Goal: Use online tool/utility: Use online tool/utility

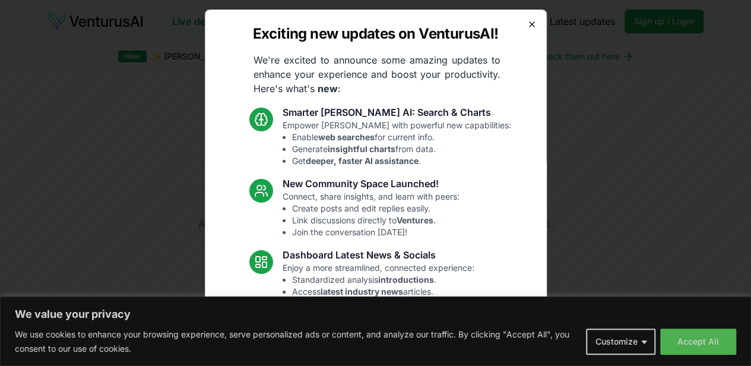
click at [528, 27] on icon "button" at bounding box center [533, 25] width 10 height 10
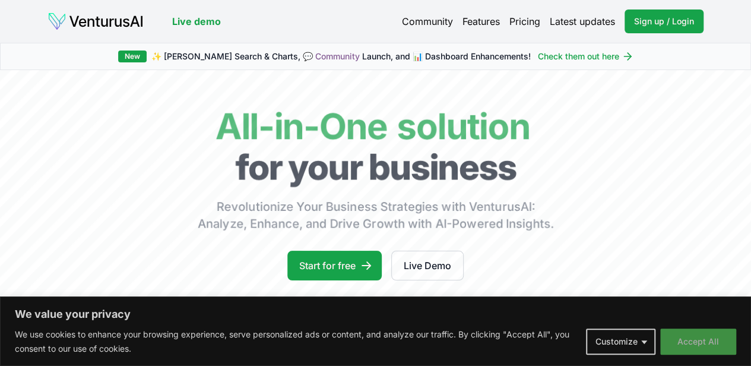
click at [697, 329] on button "Accept All" at bounding box center [699, 342] width 76 height 26
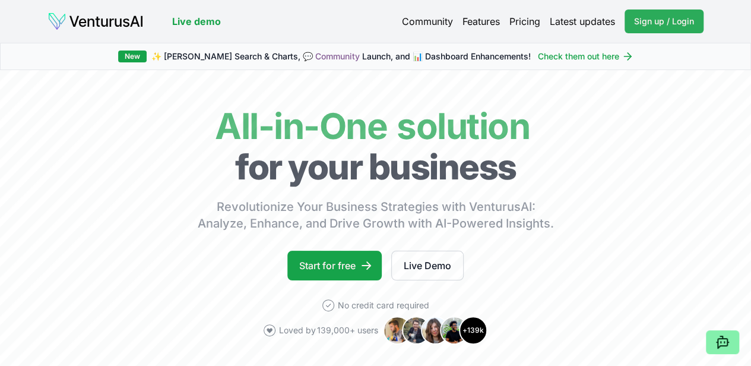
click at [646, 20] on span "Sign up / Login" at bounding box center [664, 21] width 60 height 12
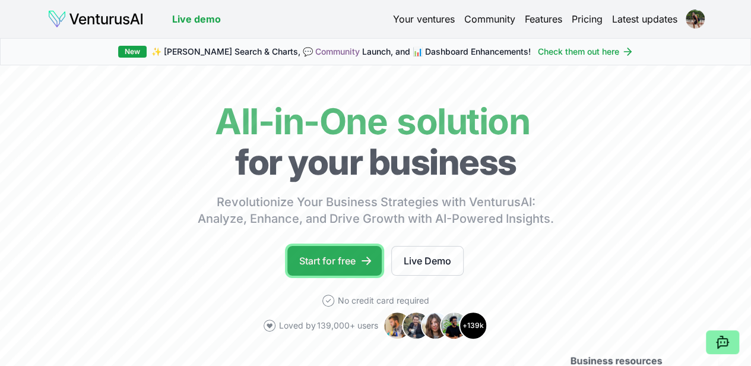
click at [360, 276] on link "Start for free" at bounding box center [335, 261] width 94 height 30
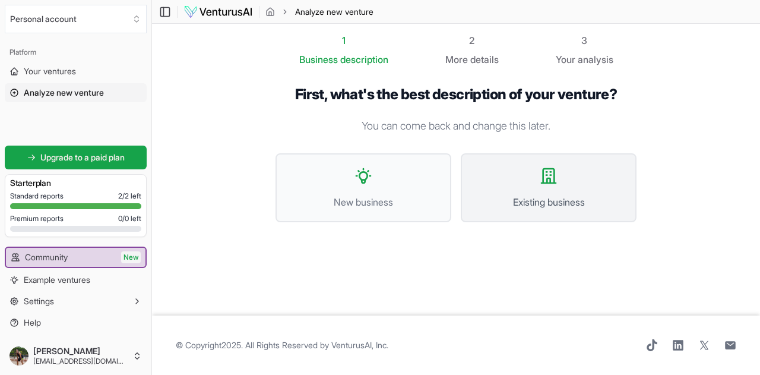
click at [558, 195] on span "Existing business" at bounding box center [549, 202] width 150 height 14
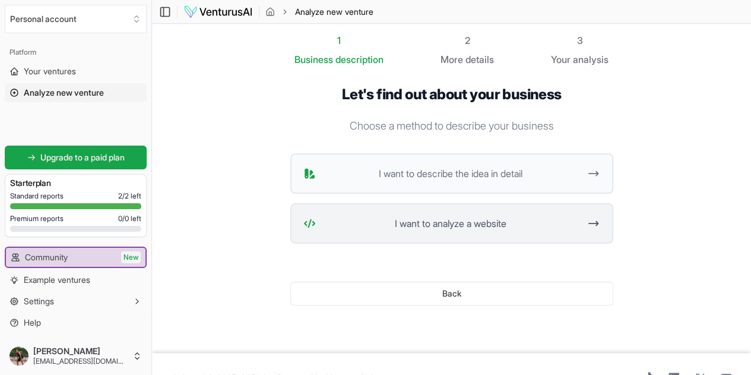
click at [484, 228] on span "I want to analyze a website" at bounding box center [451, 223] width 260 height 14
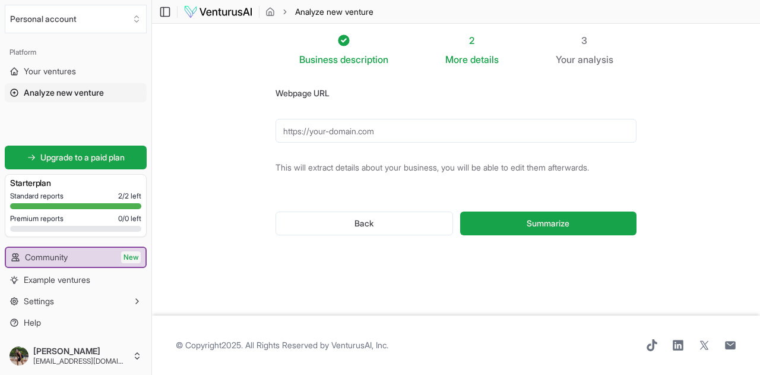
click at [374, 131] on input "Webpage URL" at bounding box center [456, 131] width 361 height 24
click at [382, 130] on input "Webpage URL" at bounding box center [456, 131] width 361 height 24
type input "h"
click at [425, 129] on input "Webpage URL" at bounding box center [456, 131] width 361 height 24
type input "h"
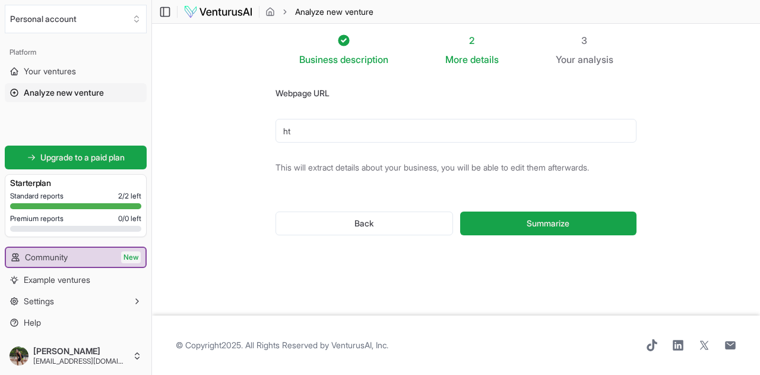
type input "h"
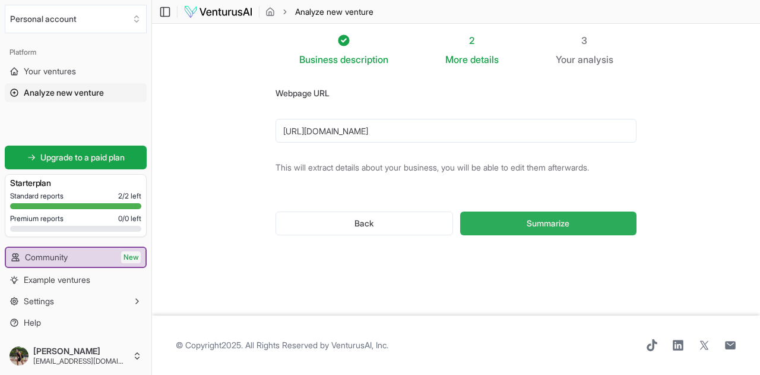
type input "[URL][DOMAIN_NAME]"
click at [574, 224] on button "Summarize" at bounding box center [548, 223] width 176 height 24
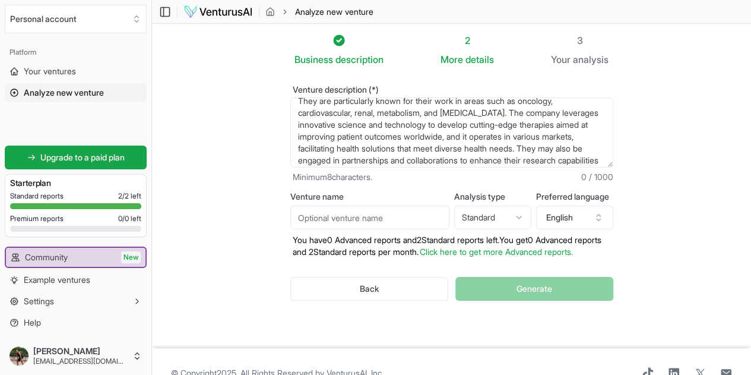
scroll to position [36, 0]
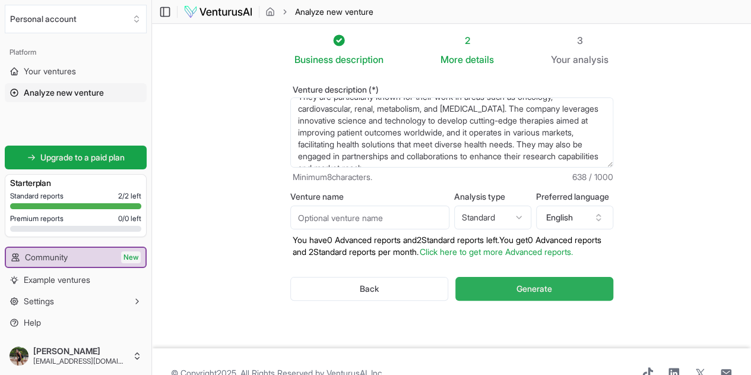
click at [552, 285] on span "Generate" at bounding box center [535, 289] width 36 height 12
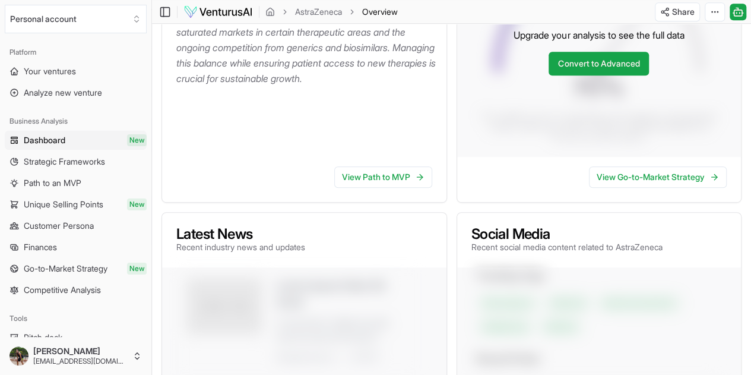
scroll to position [75, 0]
